Goal: Find specific page/section: Find specific page/section

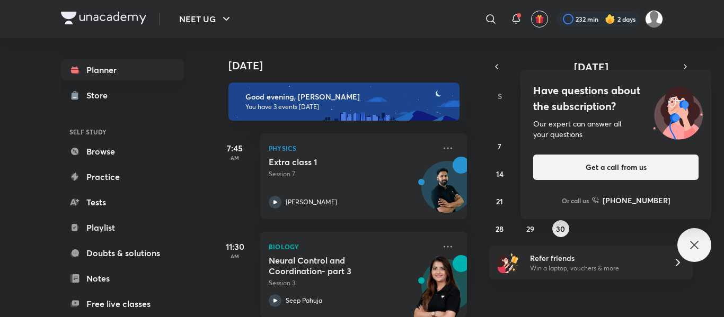
scroll to position [115, 0]
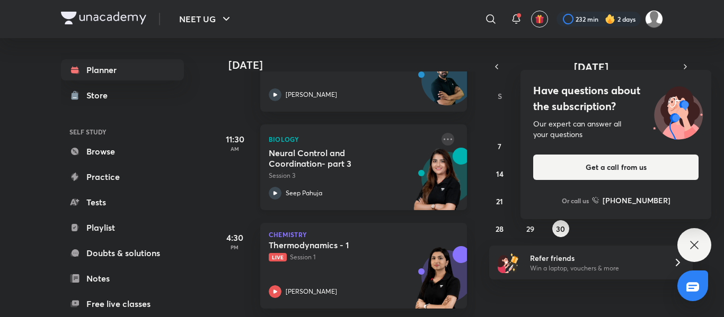
click at [441, 133] on icon at bounding box center [447, 139] width 13 height 13
click at [680, 241] on div "Have questions about the subscription? Our expert can answer all your questions…" at bounding box center [694, 245] width 34 height 34
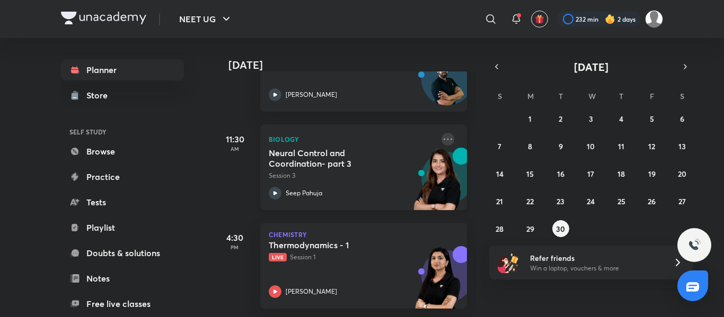
click at [441, 133] on icon at bounding box center [447, 139] width 13 height 13
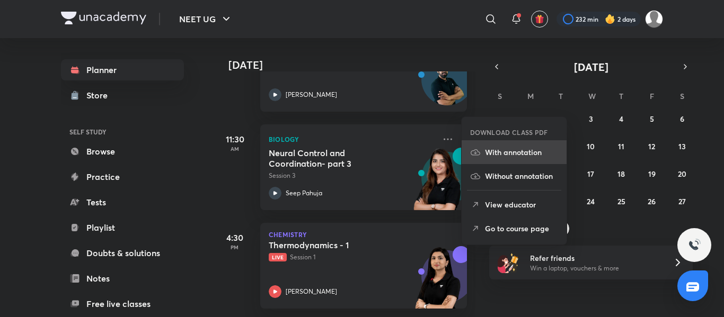
click at [496, 152] on p "With annotation" at bounding box center [521, 152] width 73 height 11
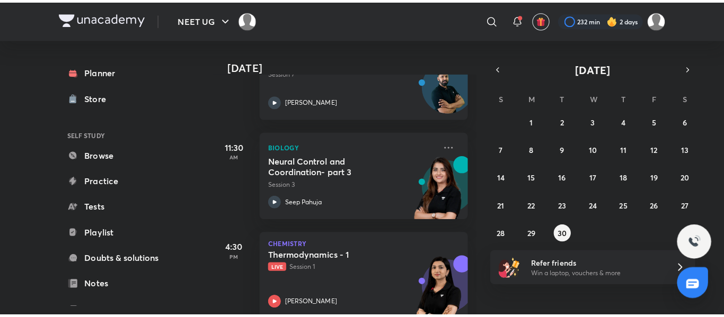
scroll to position [103, 0]
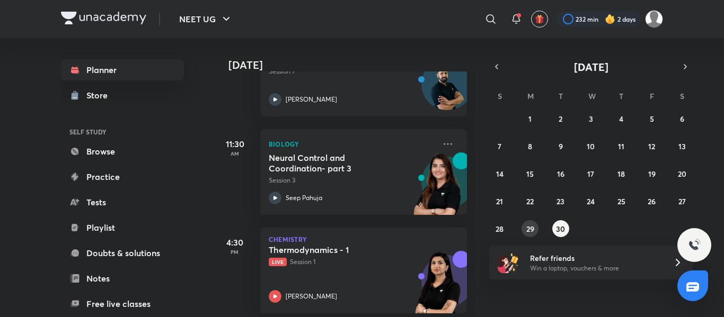
click at [533, 224] on abbr "29" at bounding box center [530, 229] width 8 height 10
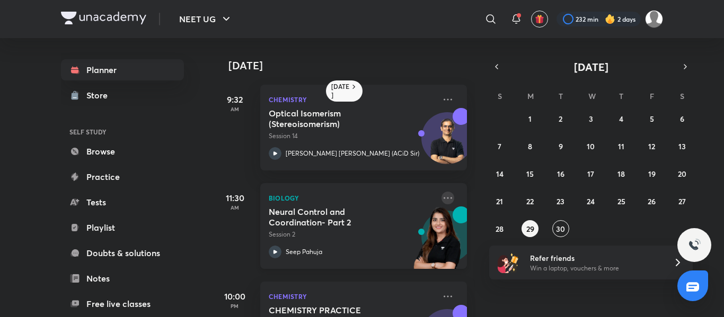
click at [442, 195] on icon at bounding box center [447, 198] width 13 height 13
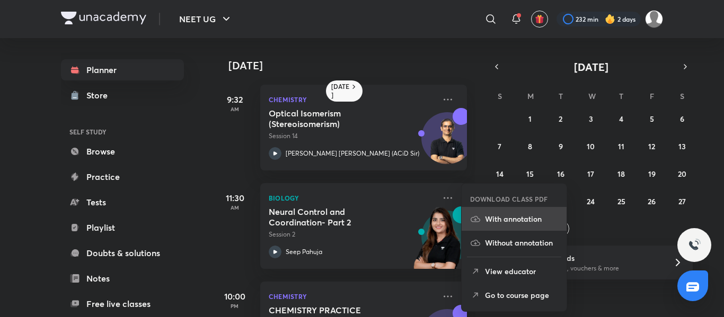
click at [521, 217] on p "With annotation" at bounding box center [521, 218] width 73 height 11
